Goal: Information Seeking & Learning: Learn about a topic

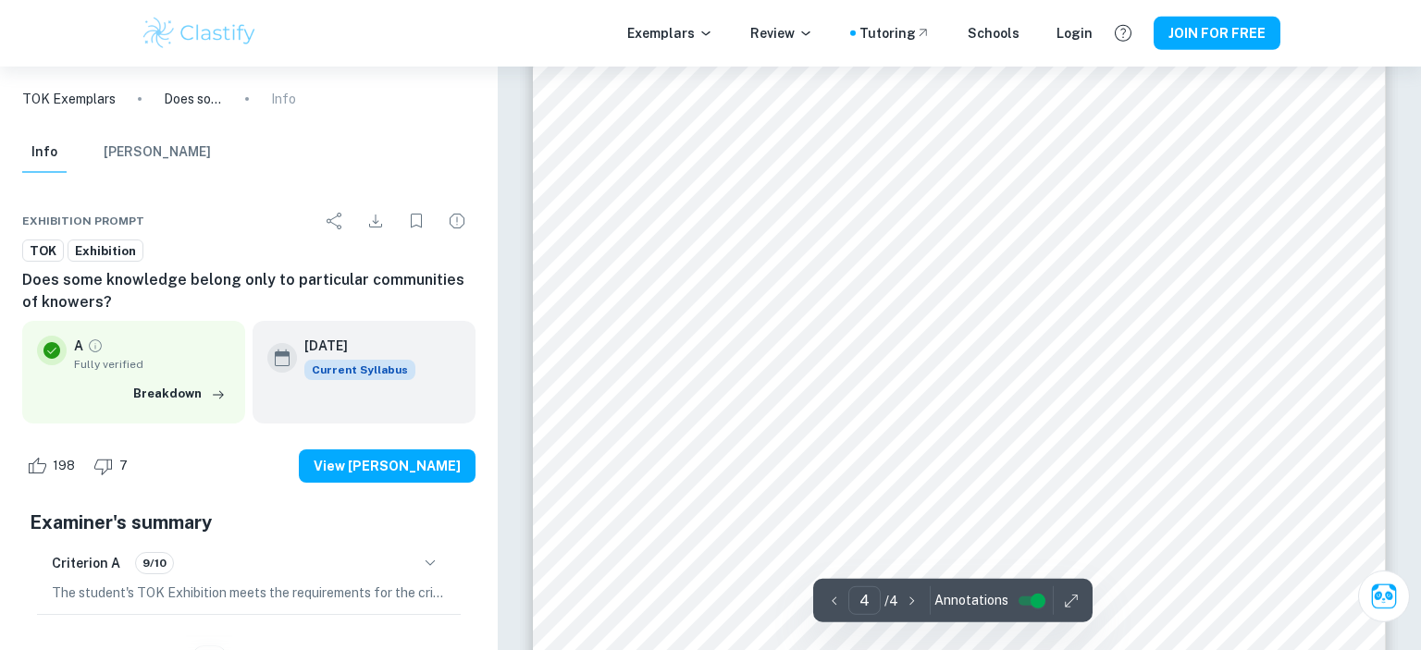
scroll to position [4297, 0]
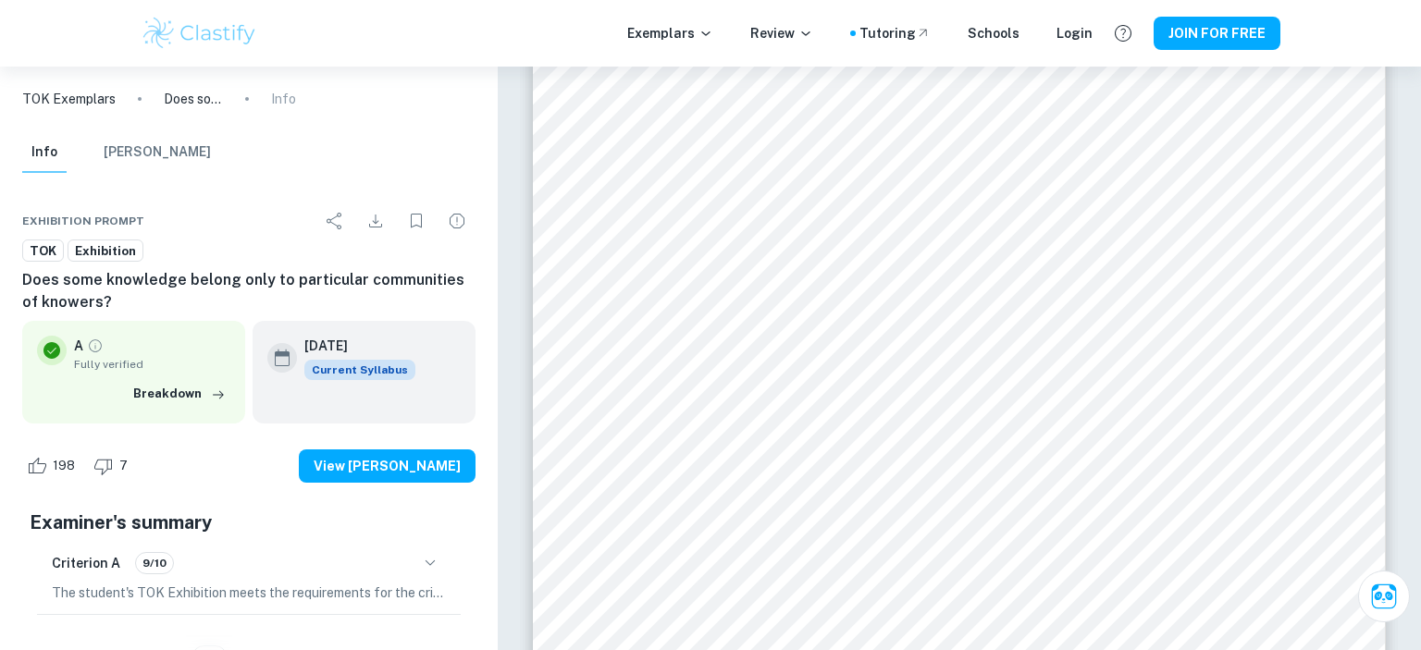
click at [426, 564] on icon "button" at bounding box center [430, 563] width 22 height 22
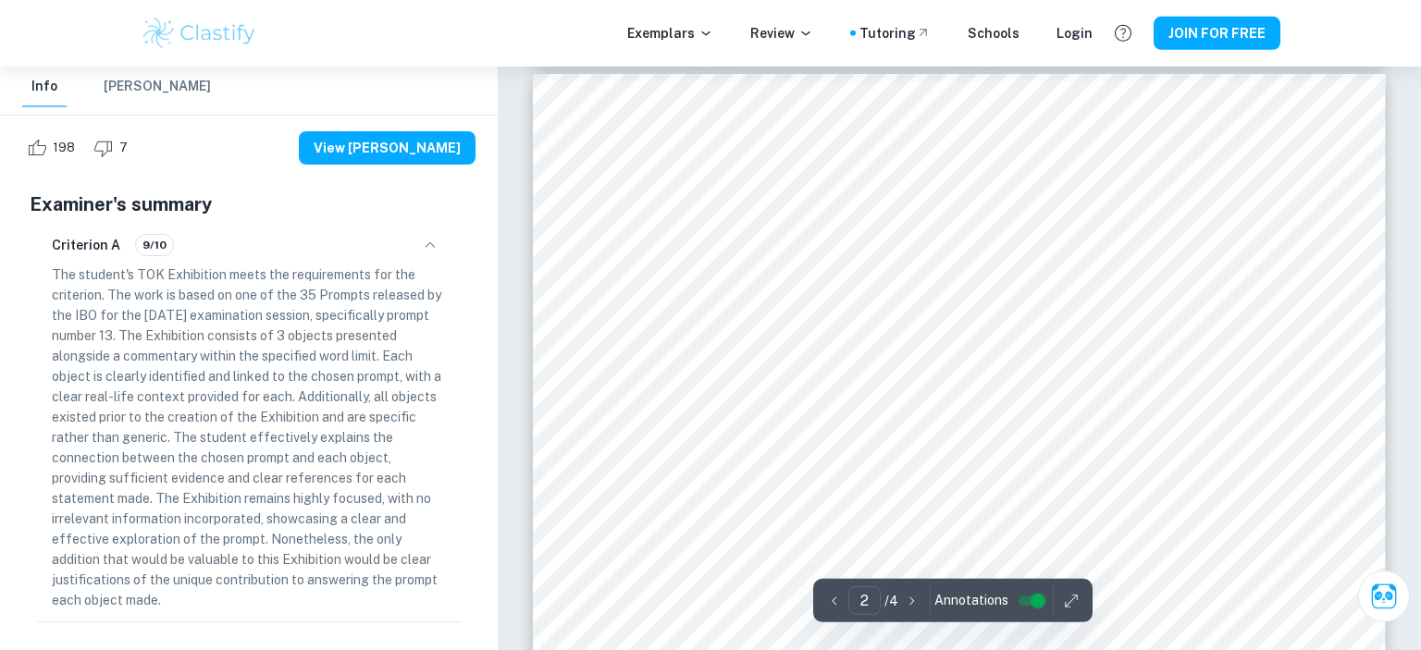
scroll to position [1367, 0]
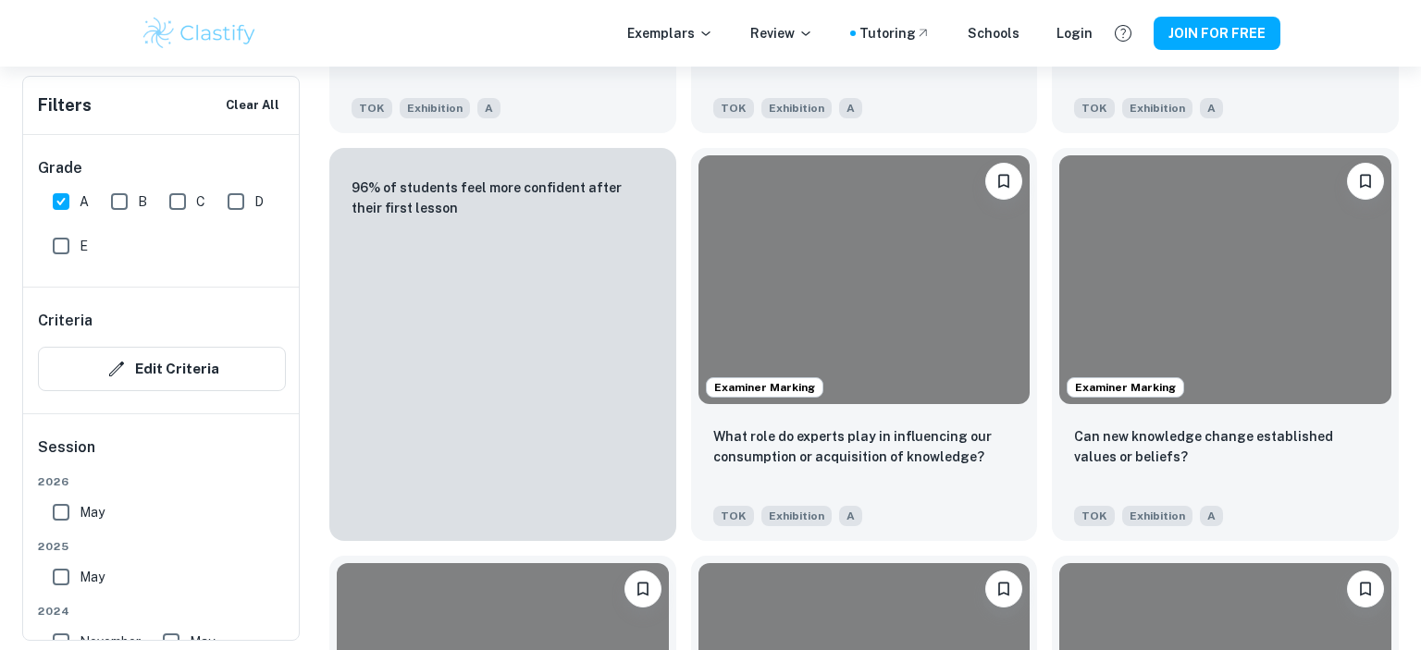
scroll to position [2777, 0]
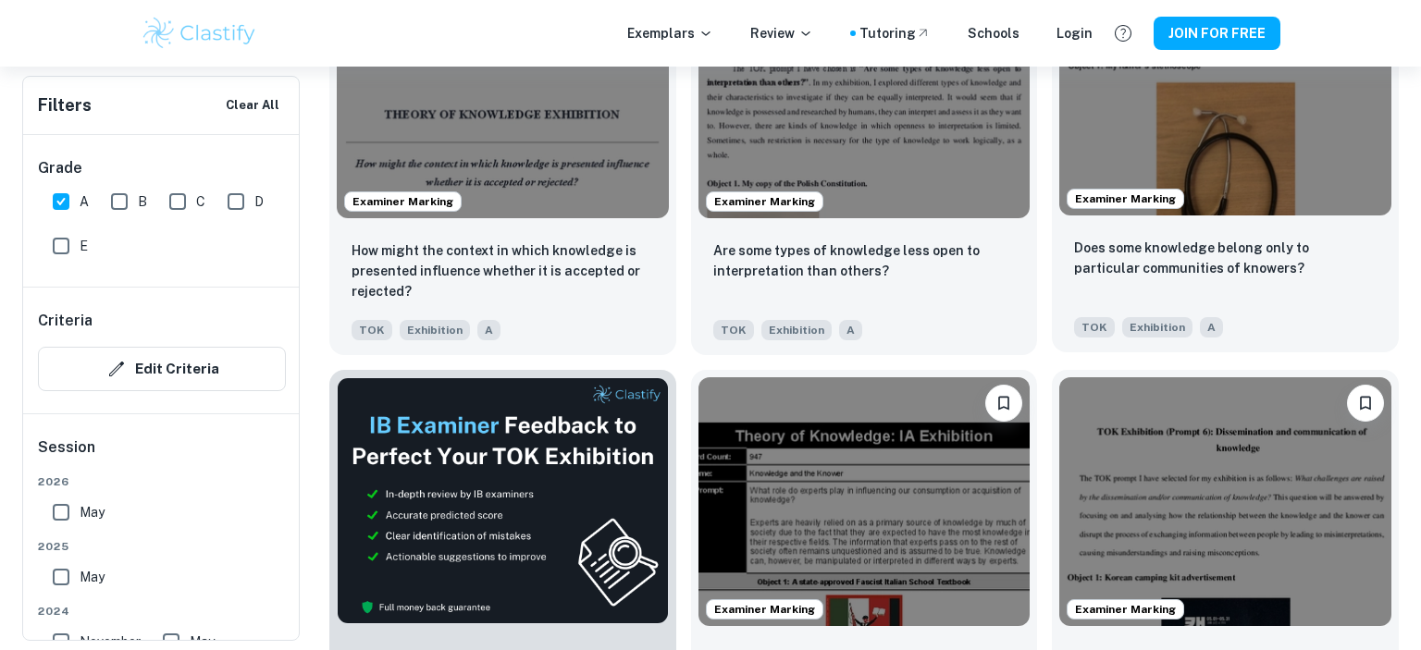
click at [1238, 134] on img at bounding box center [1225, 91] width 332 height 249
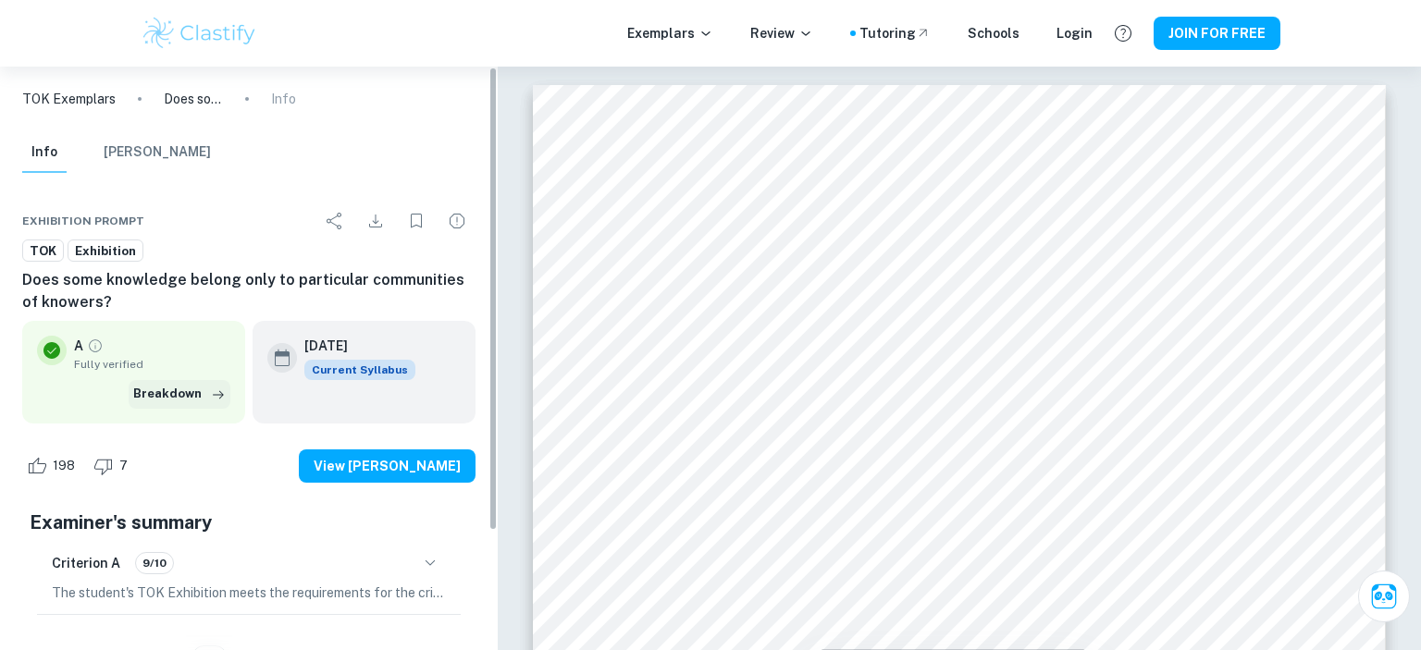
click at [202, 393] on button "Breakdown" at bounding box center [180, 394] width 102 height 28
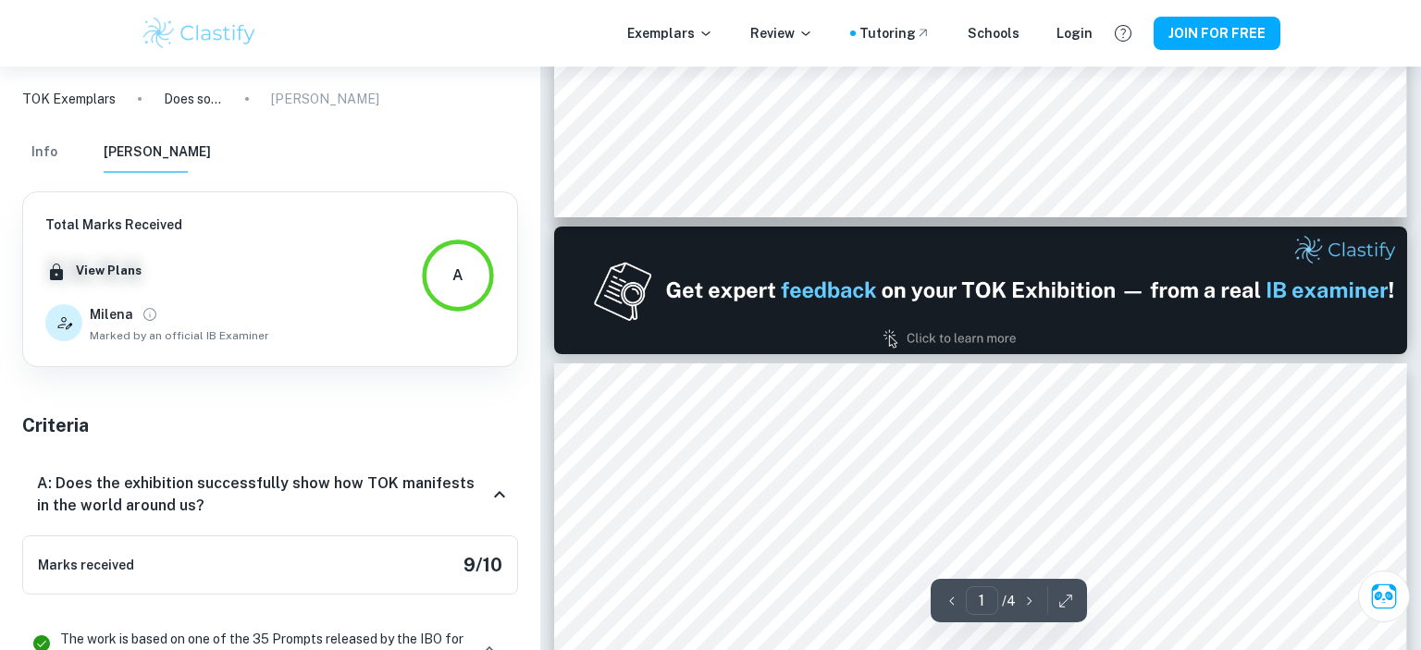
scroll to position [1465, 0]
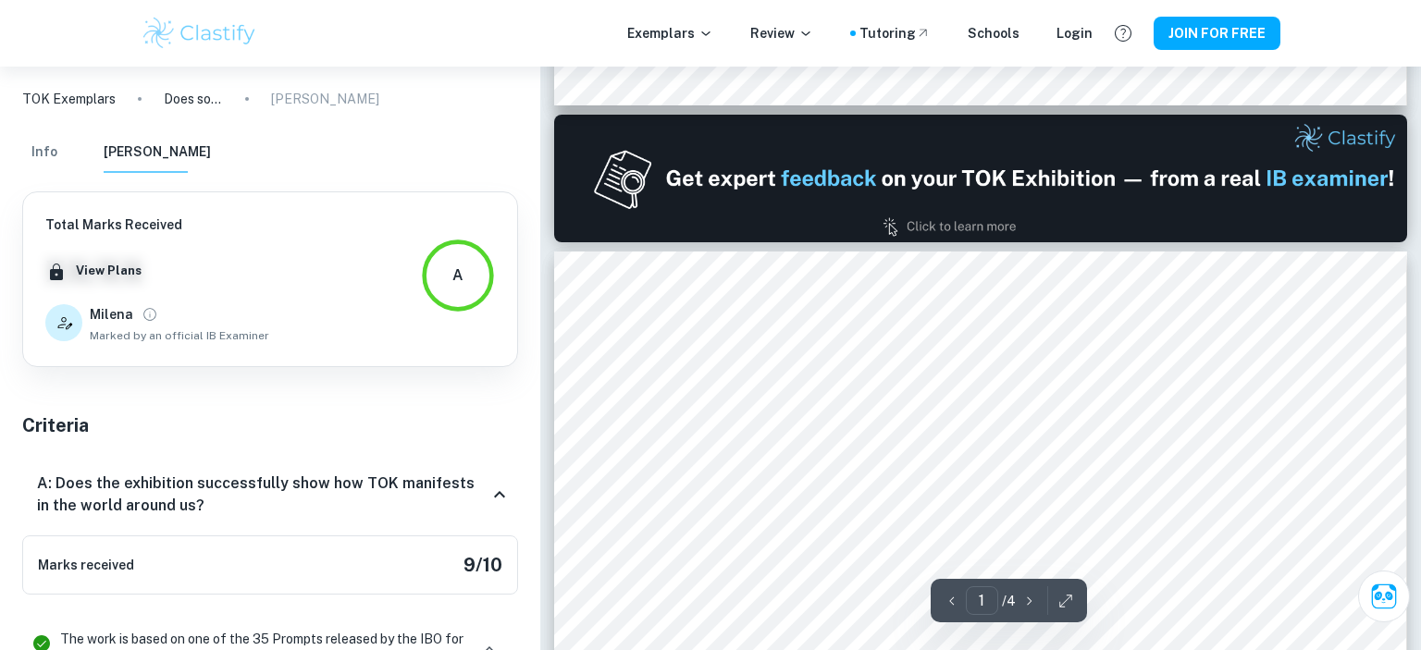
type input "2"
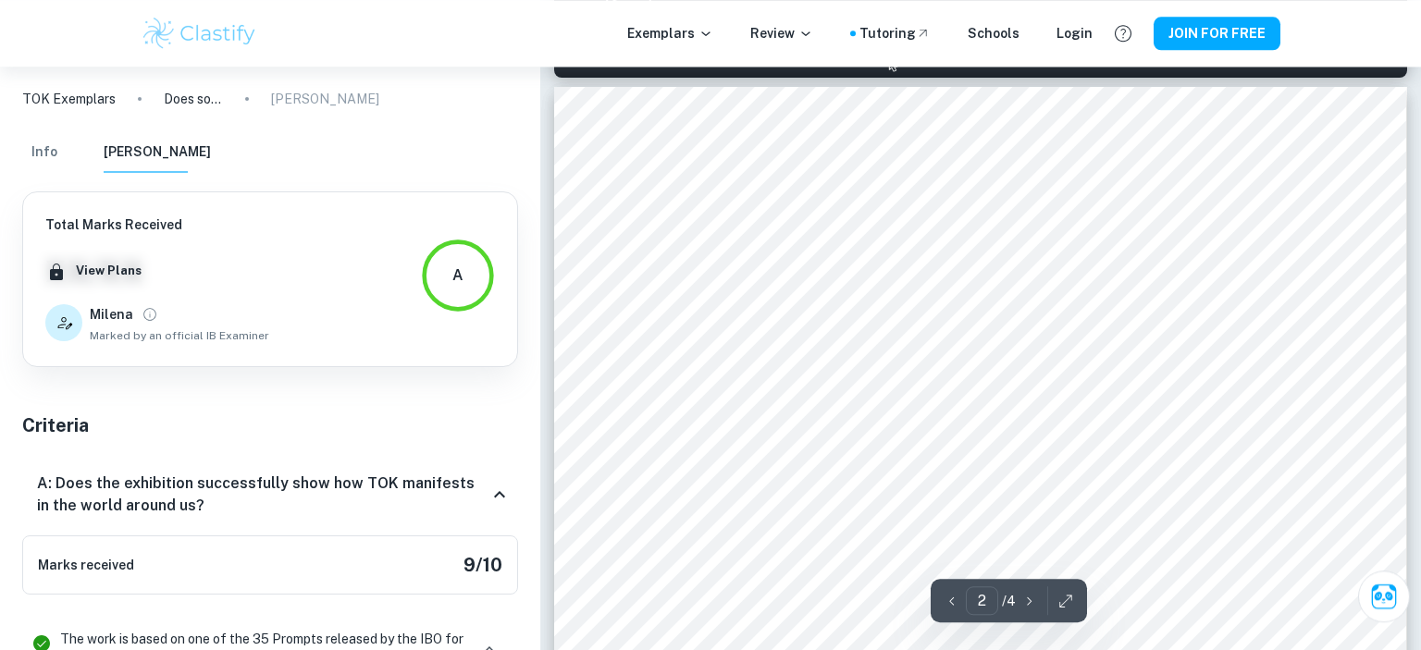
scroll to position [1367, 0]
